Goal: Task Accomplishment & Management: Use online tool/utility

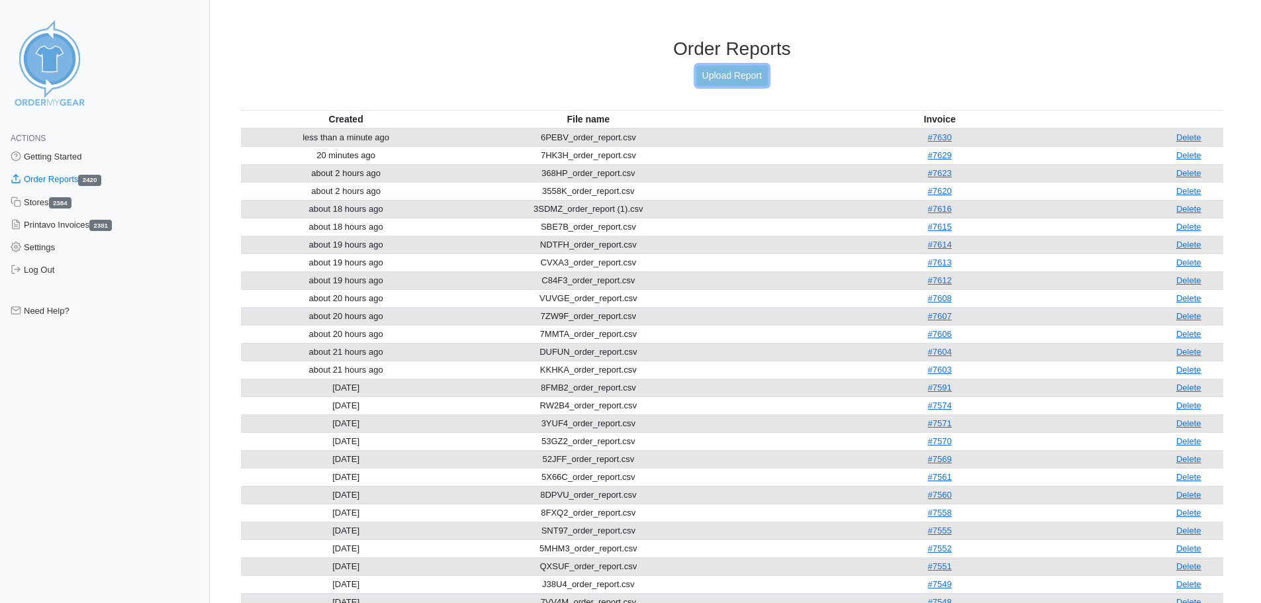
click at [731, 80] on link "Upload Report" at bounding box center [731, 76] width 71 height 21
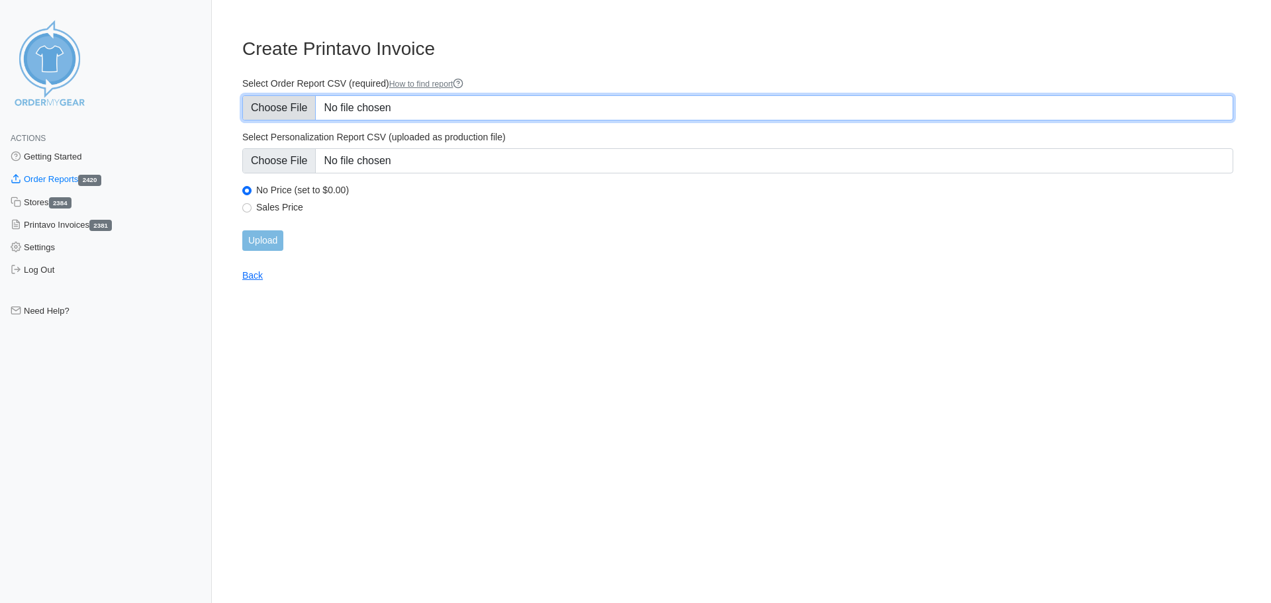
click at [275, 107] on input "Select Order Report CSV (required) How to find report" at bounding box center [737, 107] width 991 height 25
type input "C:\fakepath\55DF9_order_report.csv"
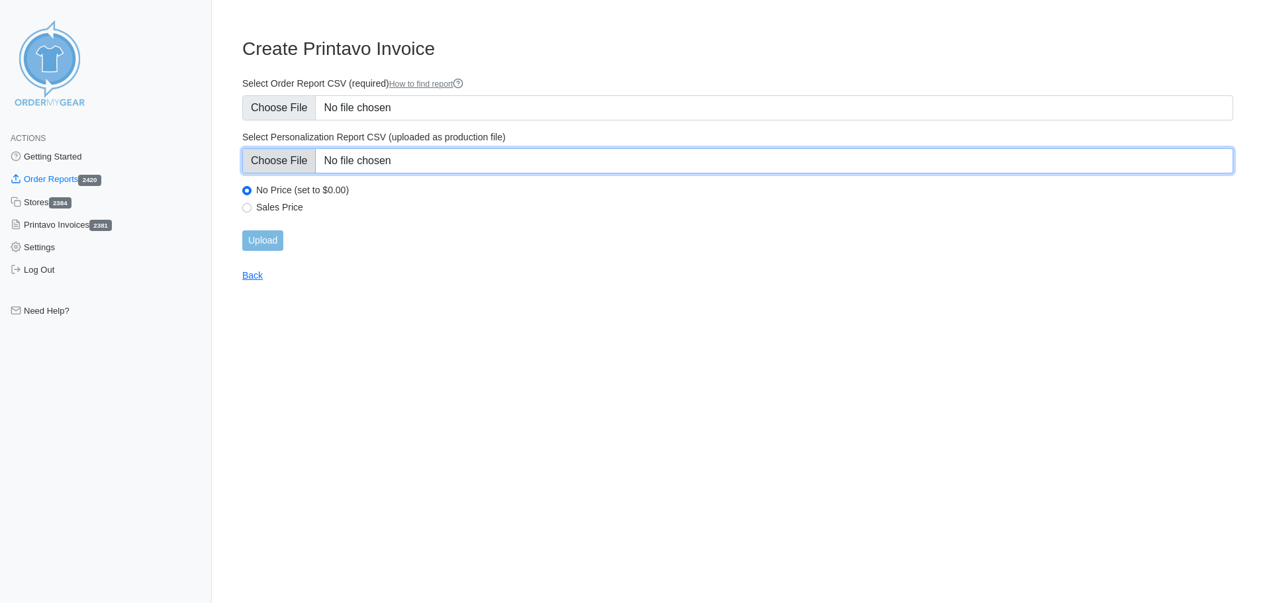
click at [299, 162] on input "Select Personalization Report CSV (uploaded as production file)" at bounding box center [737, 160] width 991 height 25
type input "C:\fakepath\55DF9_personalization_report.csv"
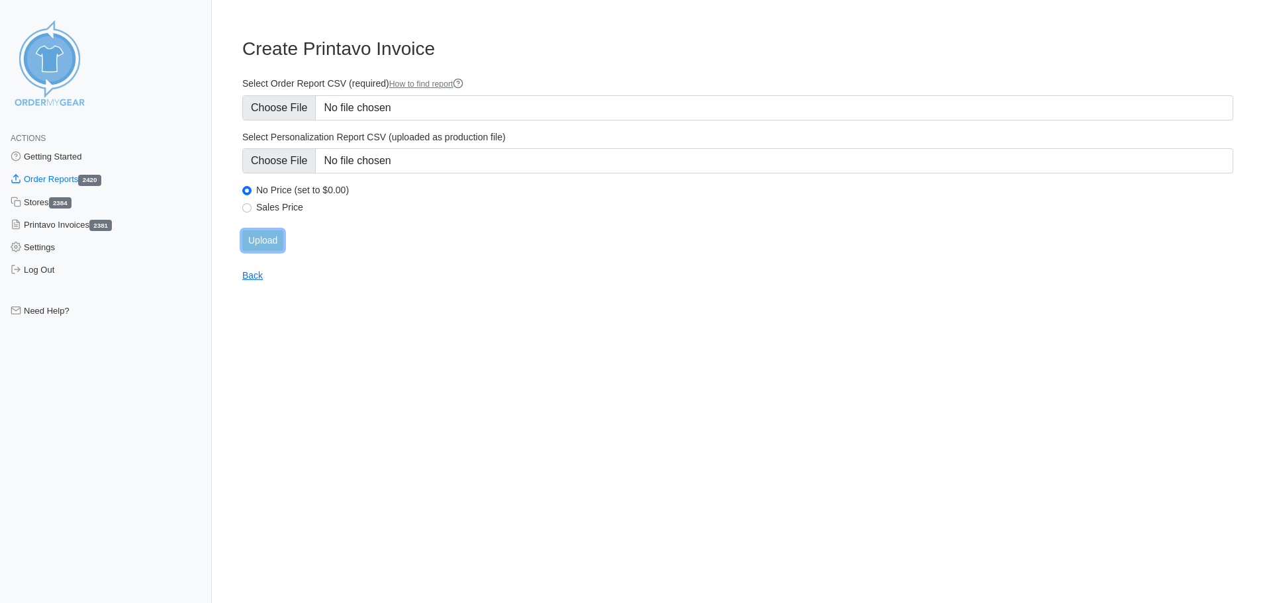
click at [256, 240] on input "Upload" at bounding box center [262, 240] width 41 height 21
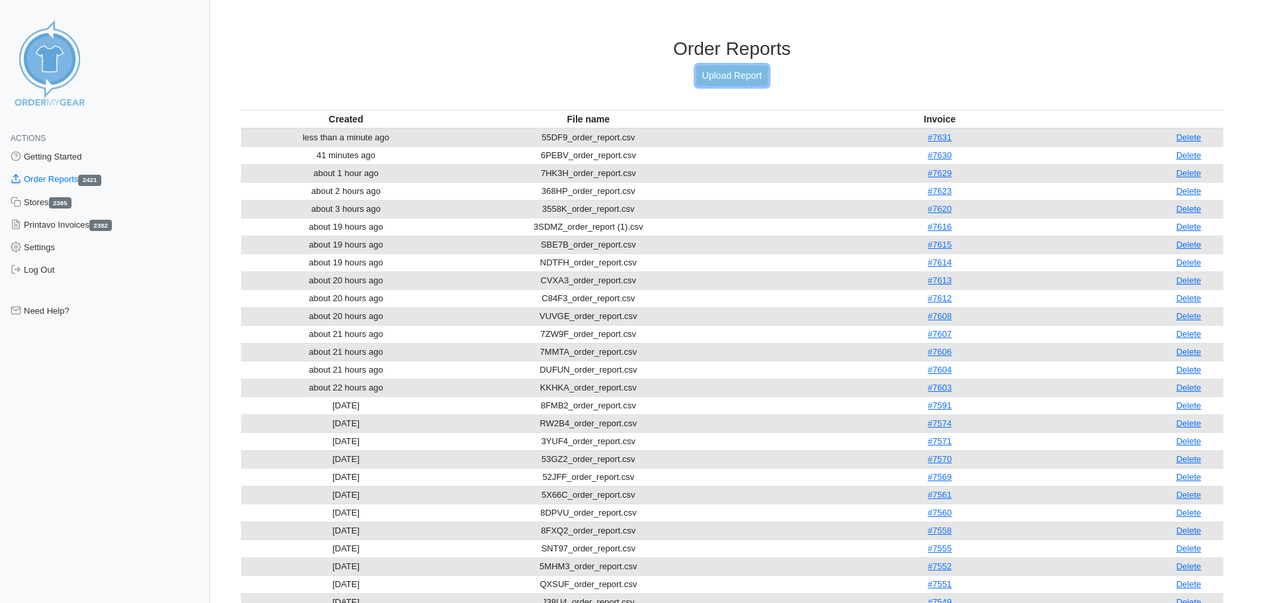
click at [717, 74] on link "Upload Report" at bounding box center [731, 76] width 71 height 21
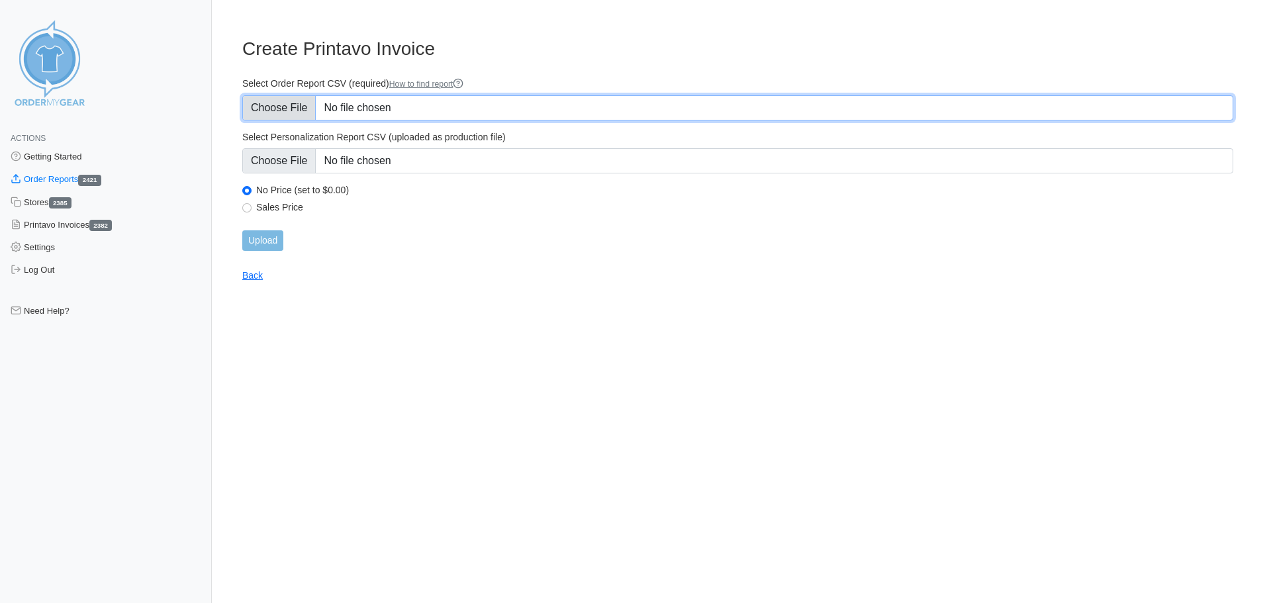
click at [291, 107] on input "Select Order Report CSV (required) How to find report" at bounding box center [737, 107] width 991 height 25
type input "C:\fakepath\J27K4_order_report.csv"
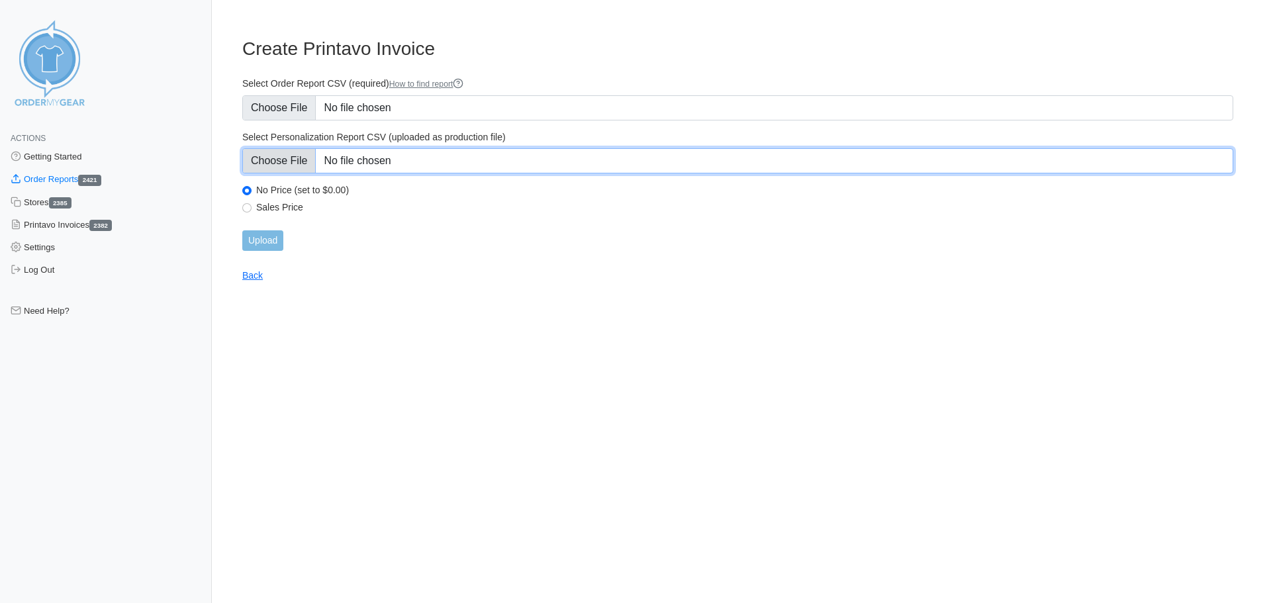
click at [277, 159] on input "Select Personalization Report CSV (uploaded as production file)" at bounding box center [737, 160] width 991 height 25
type input "C:\fakepath\J27K4_personalization_report.csv"
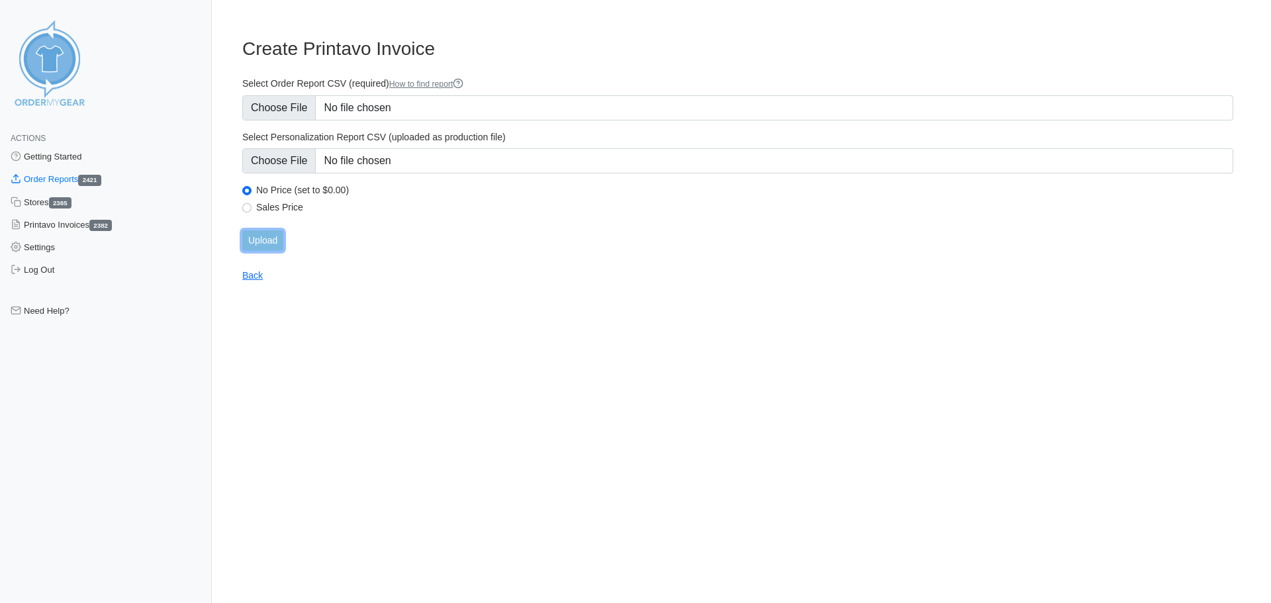
click at [273, 243] on input "Upload" at bounding box center [262, 240] width 41 height 21
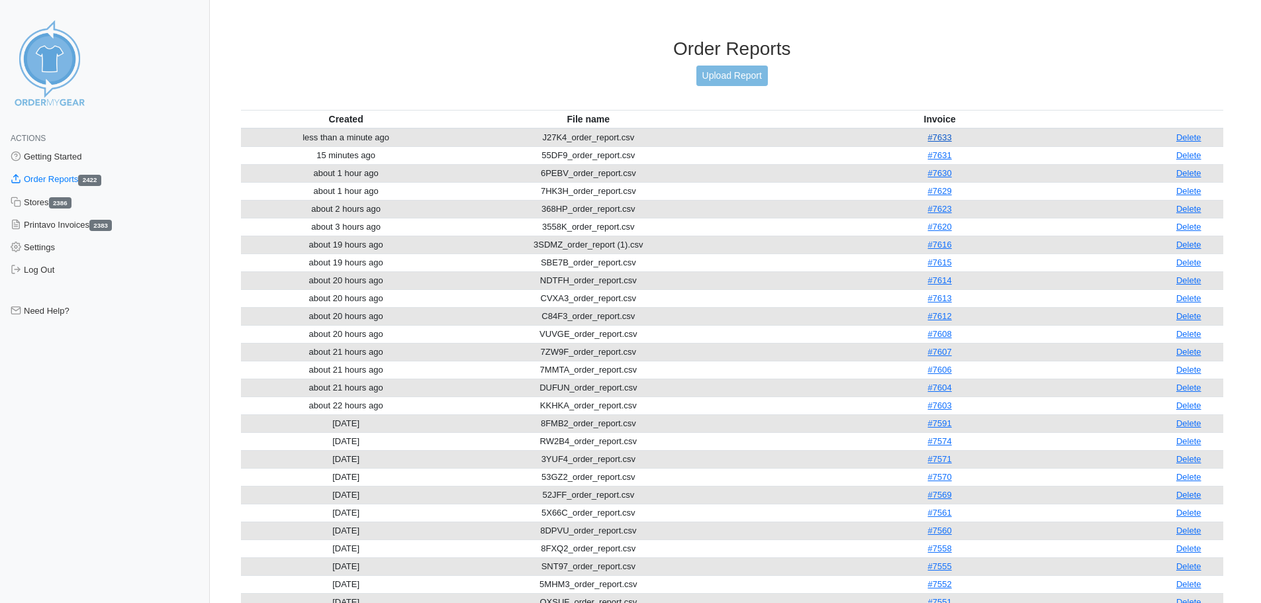
click at [946, 142] on link "#7633" at bounding box center [940, 137] width 24 height 10
click at [949, 138] on link "#7633" at bounding box center [940, 137] width 24 height 10
click at [729, 72] on link "Upload Report" at bounding box center [731, 76] width 71 height 21
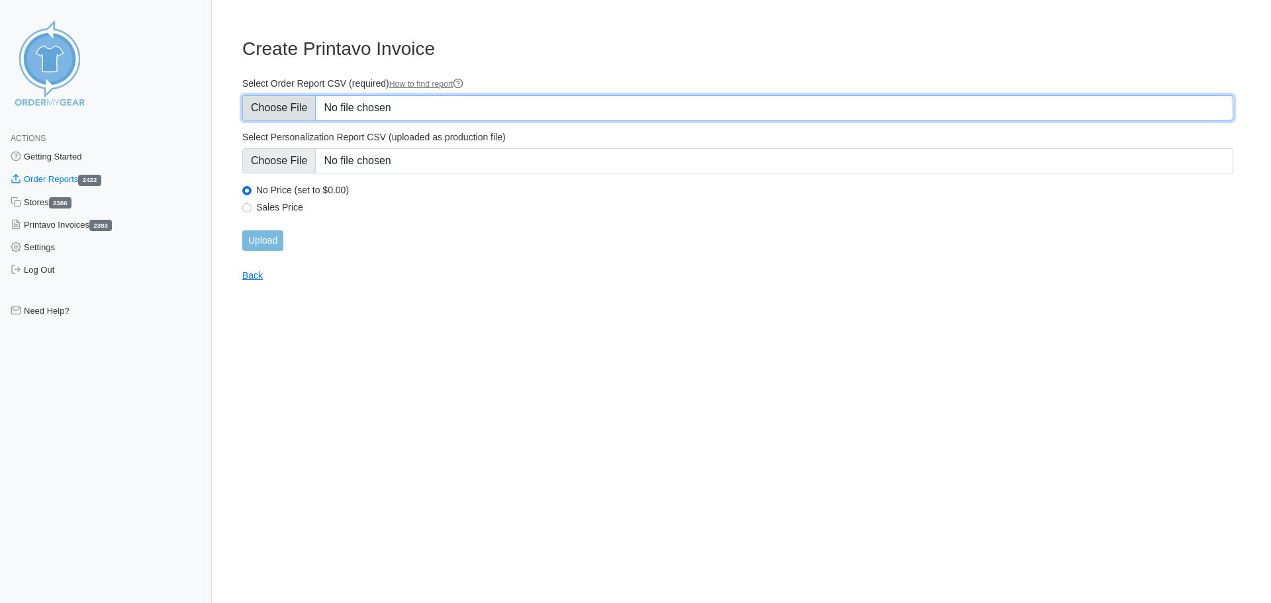
click at [295, 108] on input "Select Order Report CSV (required) How to find report" at bounding box center [737, 107] width 991 height 25
type input "C:\fakepath\5N636_order_report.csv"
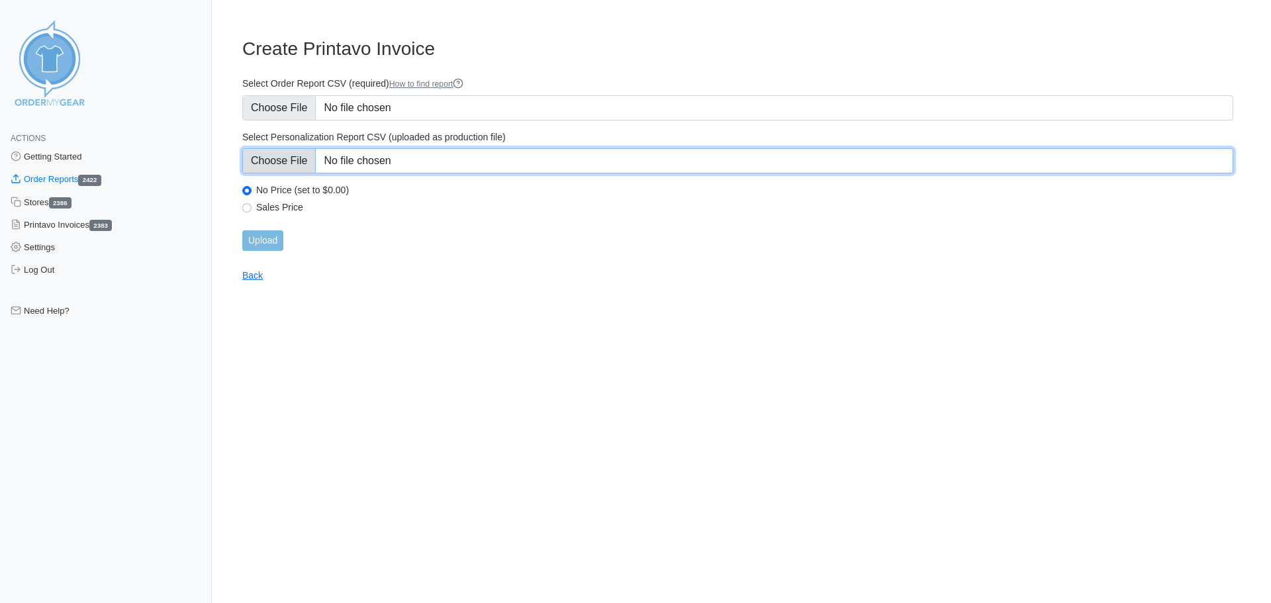
click at [263, 164] on input "Select Personalization Report CSV (uploaded as production file)" at bounding box center [737, 160] width 991 height 25
type input "C:\fakepath\5N636_personalization_report.csv"
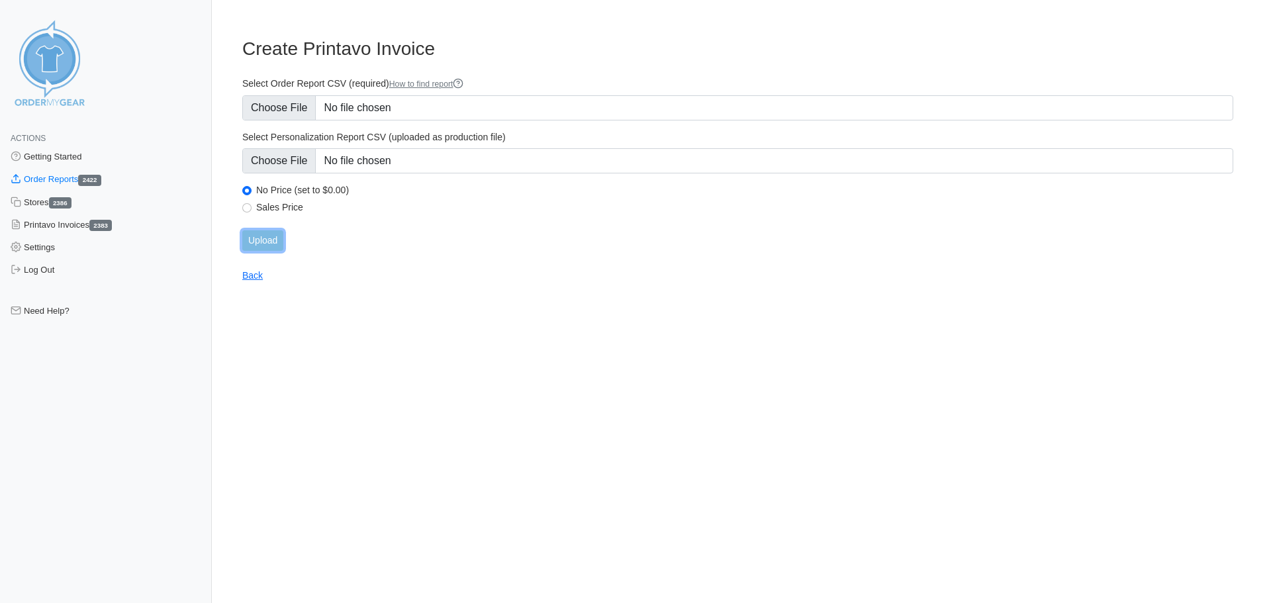
click at [256, 245] on input "Upload" at bounding box center [262, 240] width 41 height 21
